Goal: Navigation & Orientation: Find specific page/section

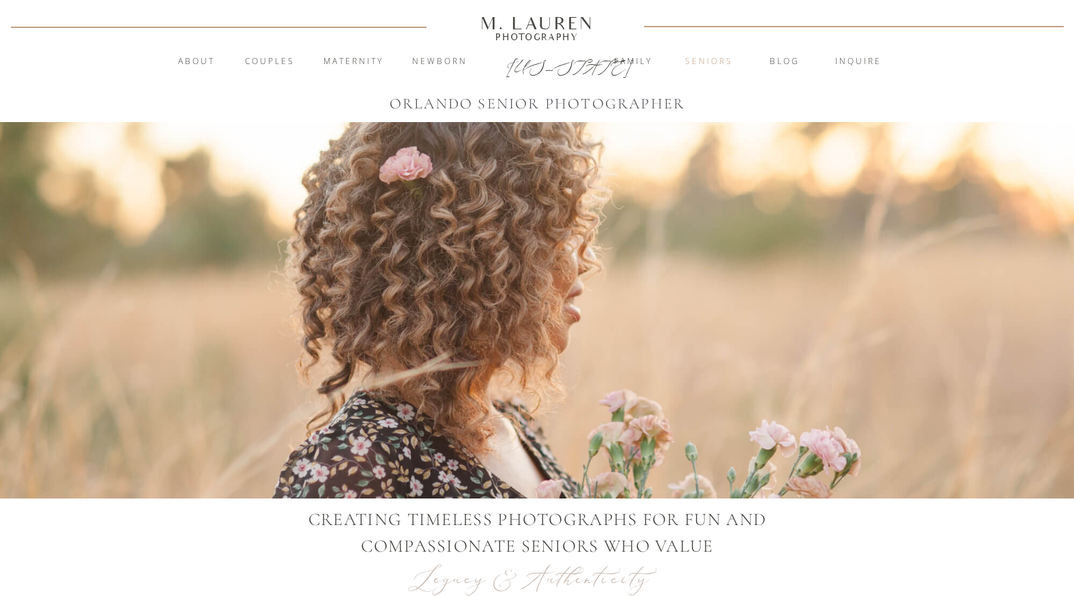
click at [715, 59] on nav "Seniors" at bounding box center [709, 62] width 74 height 14
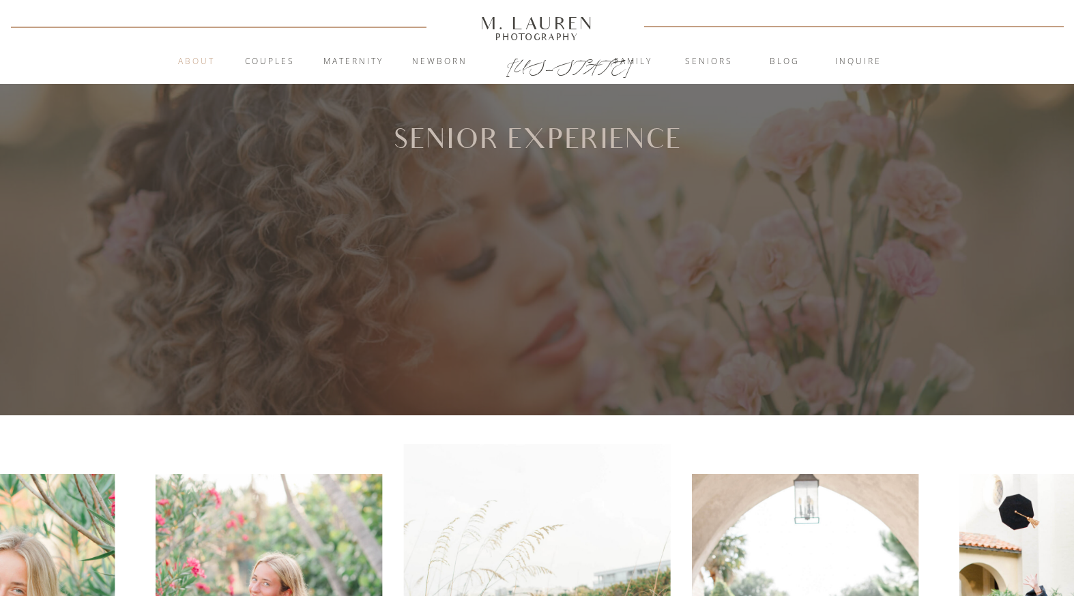
click at [208, 61] on nav "About" at bounding box center [196, 62] width 53 height 14
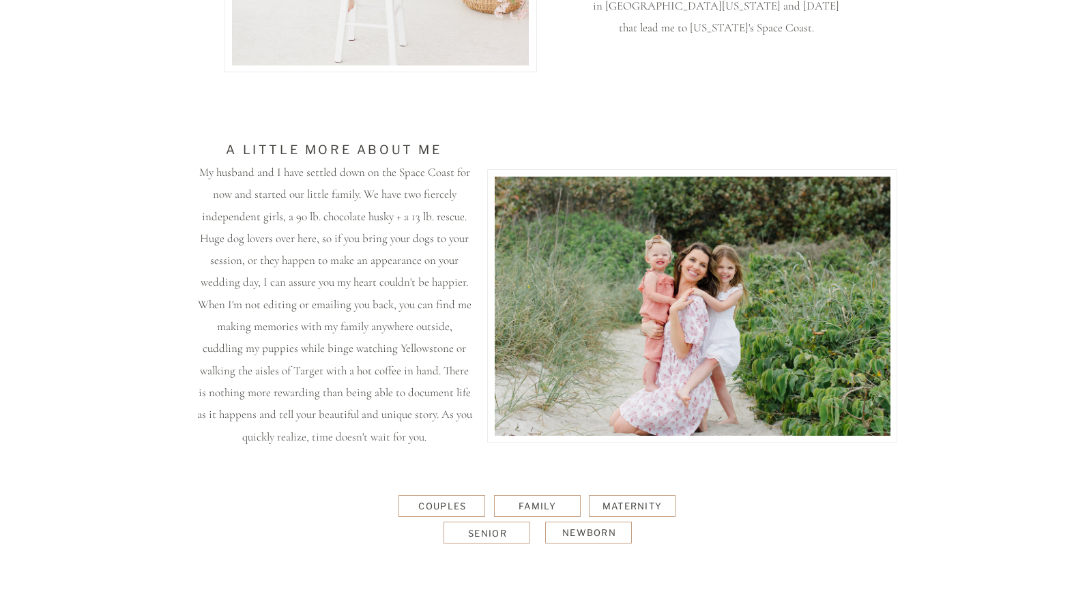
scroll to position [495, 0]
